Goal: Task Accomplishment & Management: Use online tool/utility

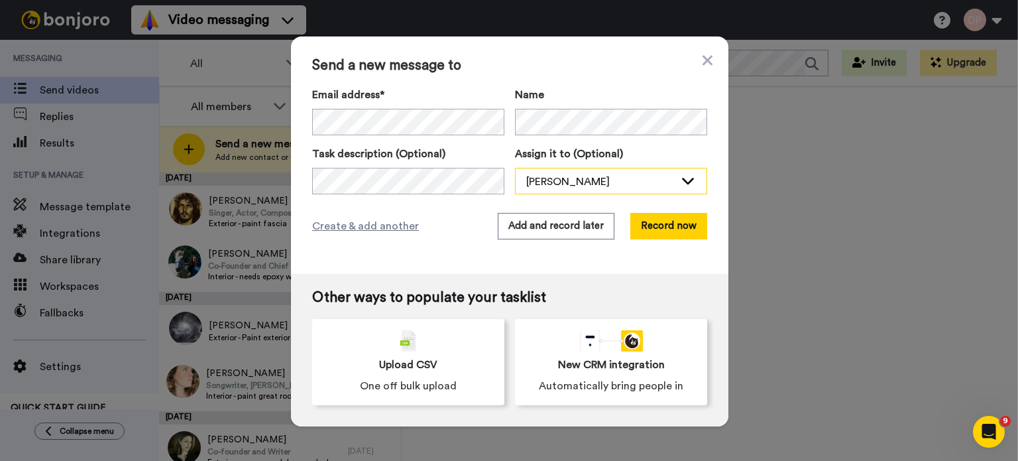
click at [535, 180] on div "[PERSON_NAME]" at bounding box center [600, 182] width 148 height 16
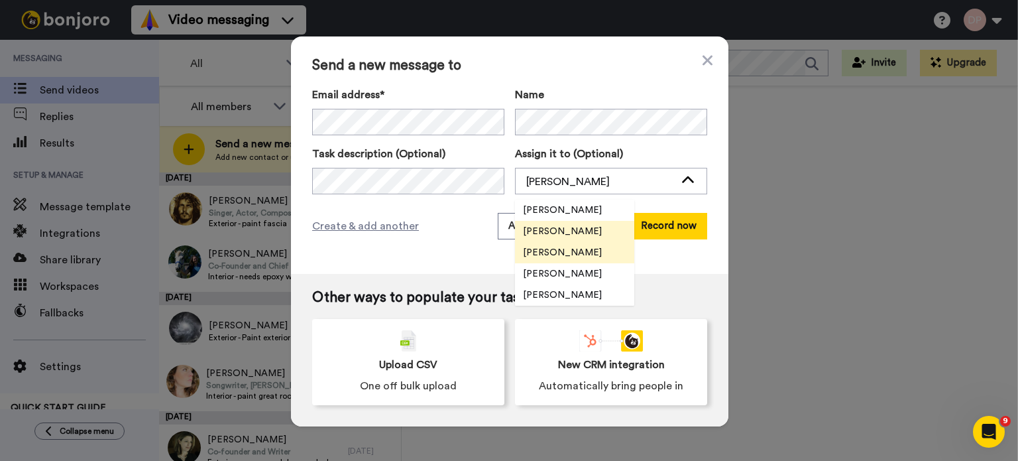
click at [534, 247] on span "[PERSON_NAME]" at bounding box center [562, 252] width 95 height 13
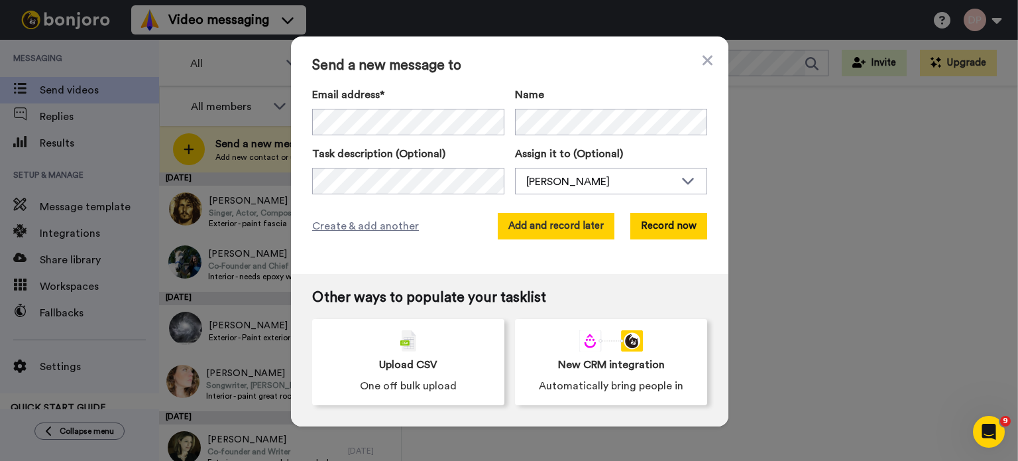
click at [535, 225] on button "Add and record later" at bounding box center [556, 226] width 117 height 27
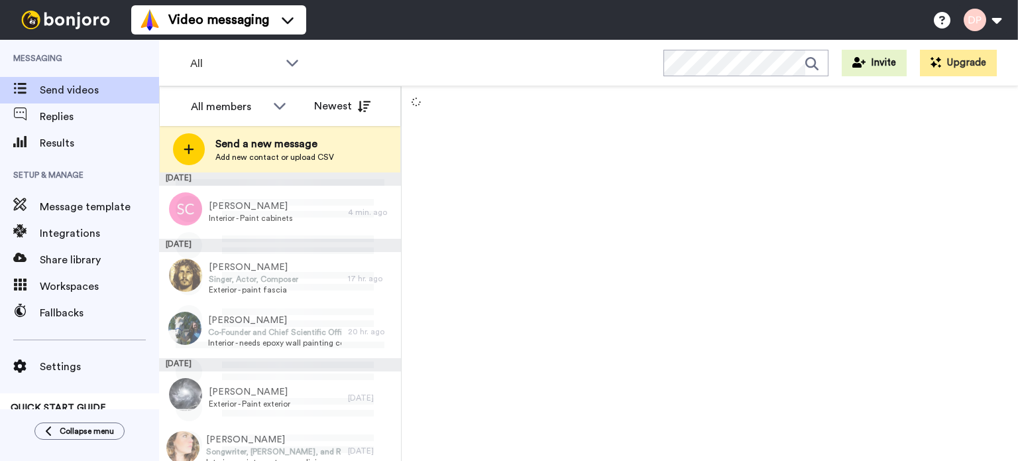
click at [283, 152] on span "Add new contact or upload CSV" at bounding box center [274, 157] width 119 height 11
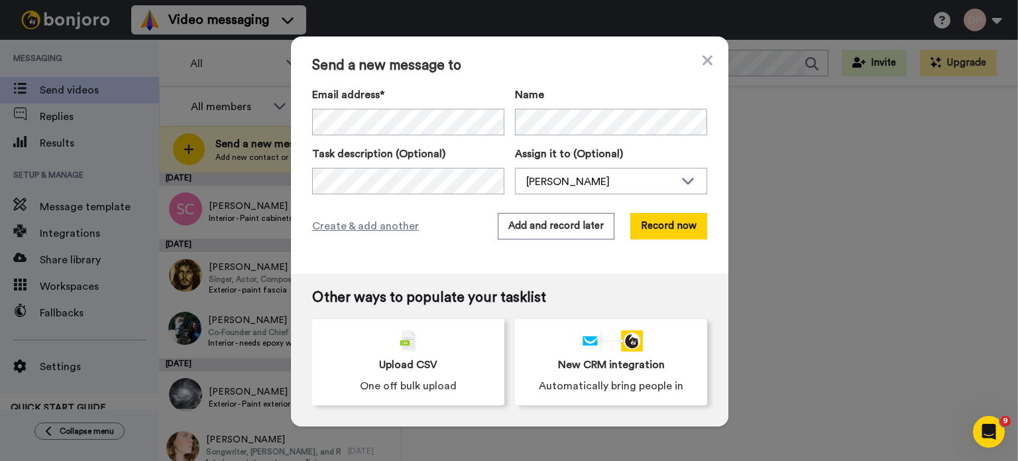
click at [370, 166] on div "Task description (Optional)" at bounding box center [408, 170] width 192 height 48
click at [573, 178] on div "[PERSON_NAME]" at bounding box center [600, 182] width 148 height 16
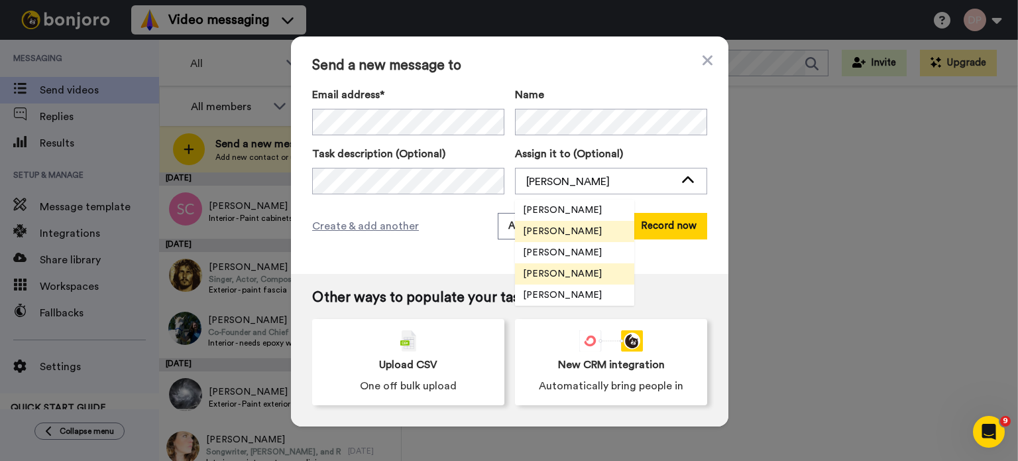
click at [561, 270] on span "[PERSON_NAME]" at bounding box center [562, 273] width 95 height 13
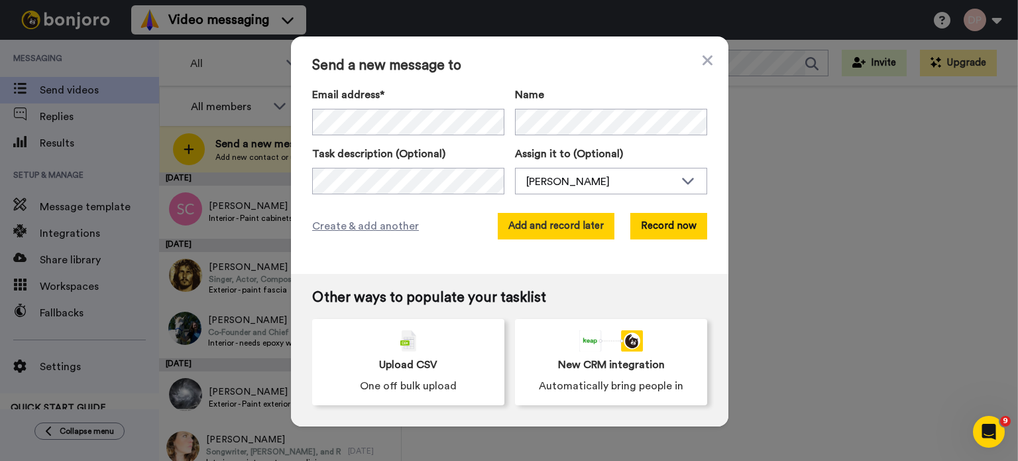
click at [558, 227] on button "Add and record later" at bounding box center [556, 226] width 117 height 27
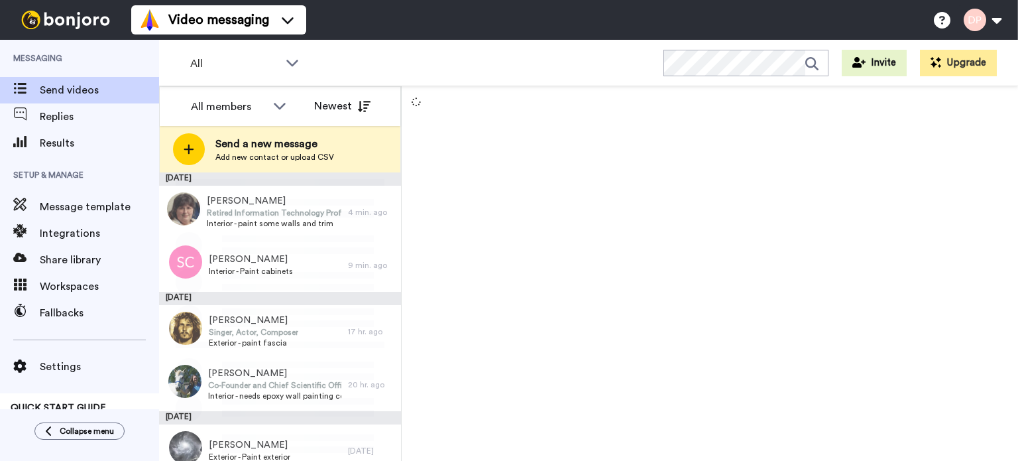
click at [262, 152] on span "Add new contact or upload CSV" at bounding box center [274, 157] width 119 height 11
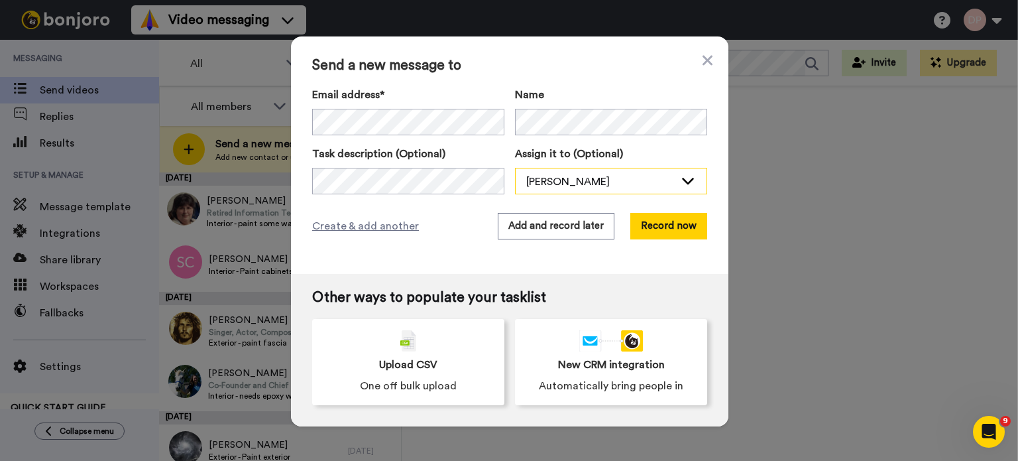
click at [555, 176] on div "[PERSON_NAME]" at bounding box center [600, 182] width 148 height 16
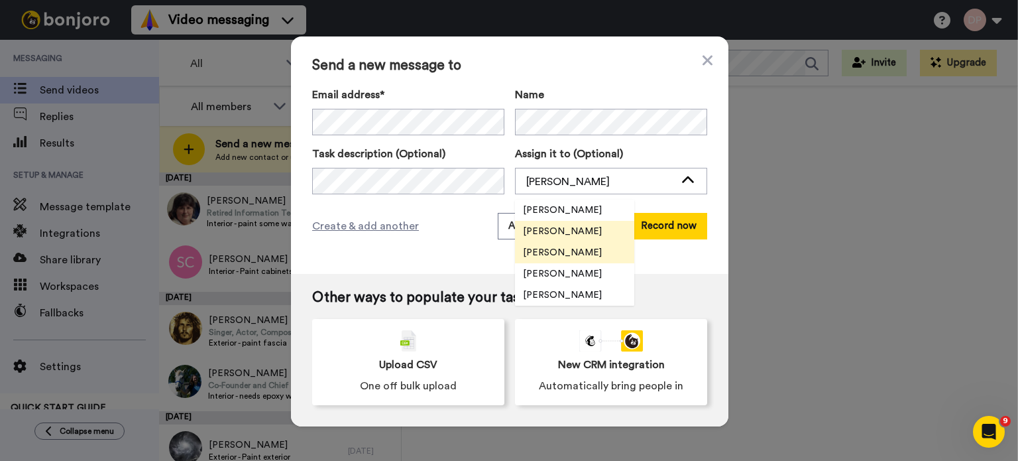
click at [562, 251] on span "[PERSON_NAME]" at bounding box center [562, 252] width 95 height 13
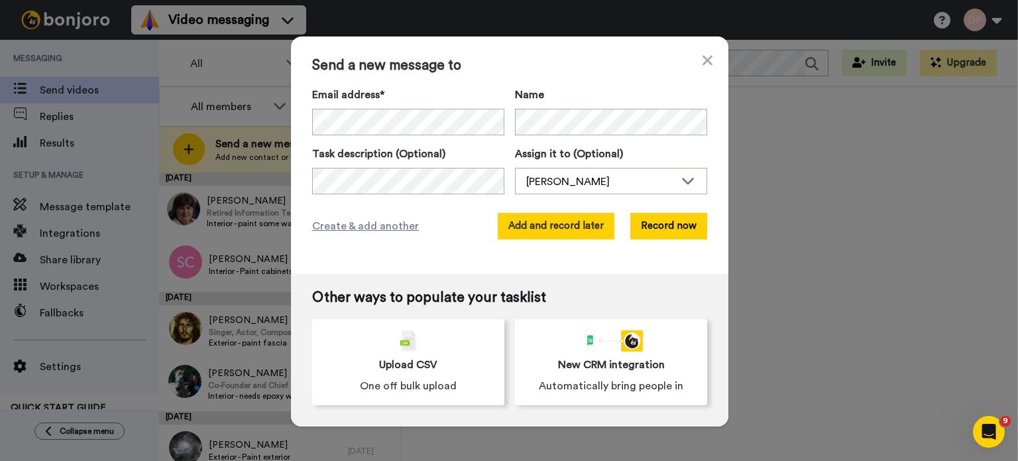
click at [572, 222] on button "Add and record later" at bounding box center [556, 226] width 117 height 27
